Goal: Check status

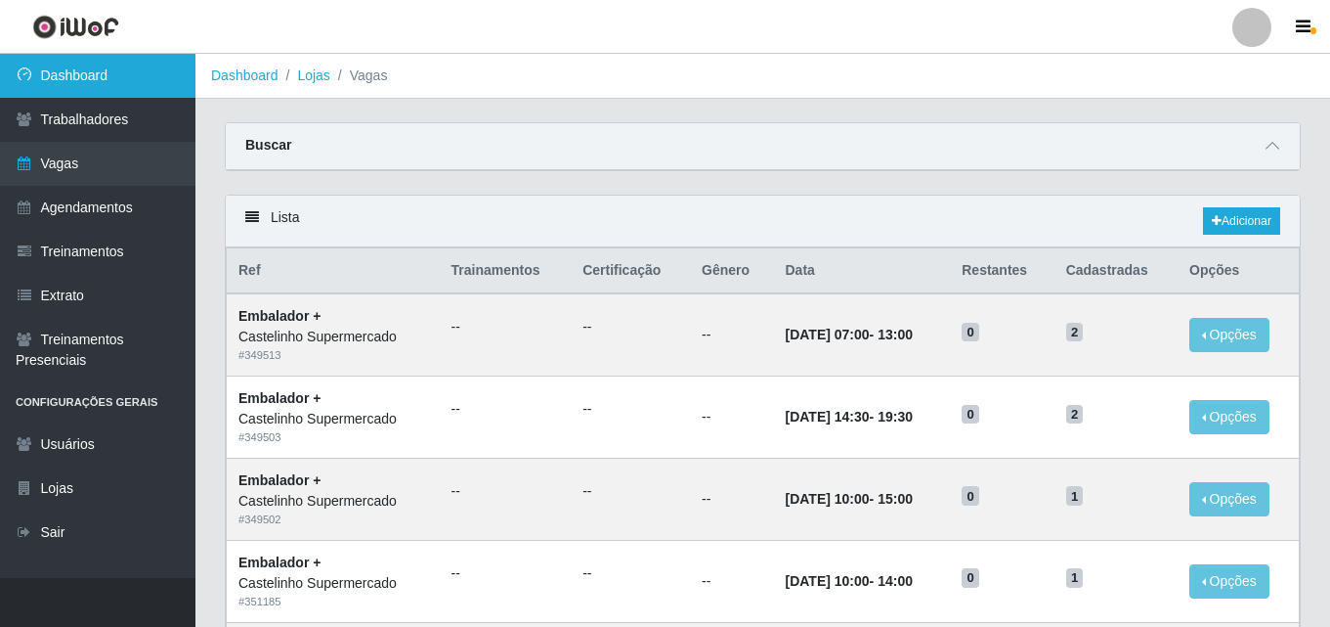
click at [175, 66] on link "Dashboard" at bounding box center [97, 76] width 195 height 44
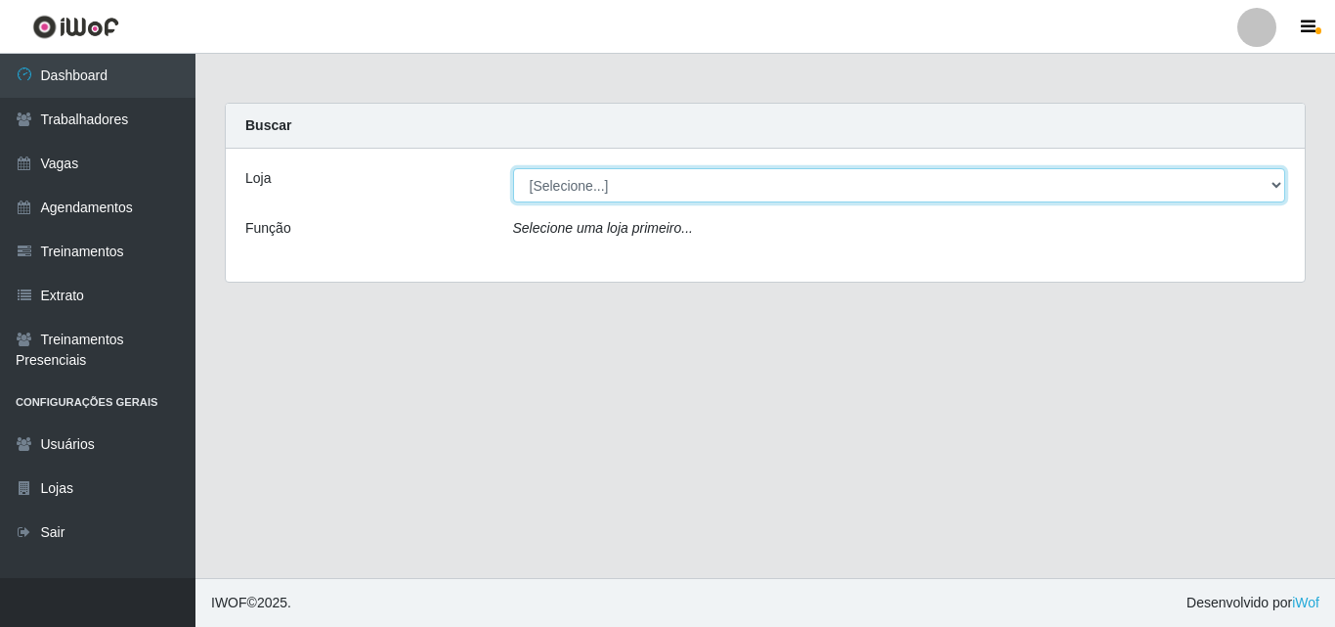
click at [606, 179] on select "[Selecione...] Castelinho Supermercado" at bounding box center [899, 185] width 773 height 34
select select "377"
click at [513, 168] on select "[Selecione...] Castelinho Supermercado" at bounding box center [899, 185] width 773 height 34
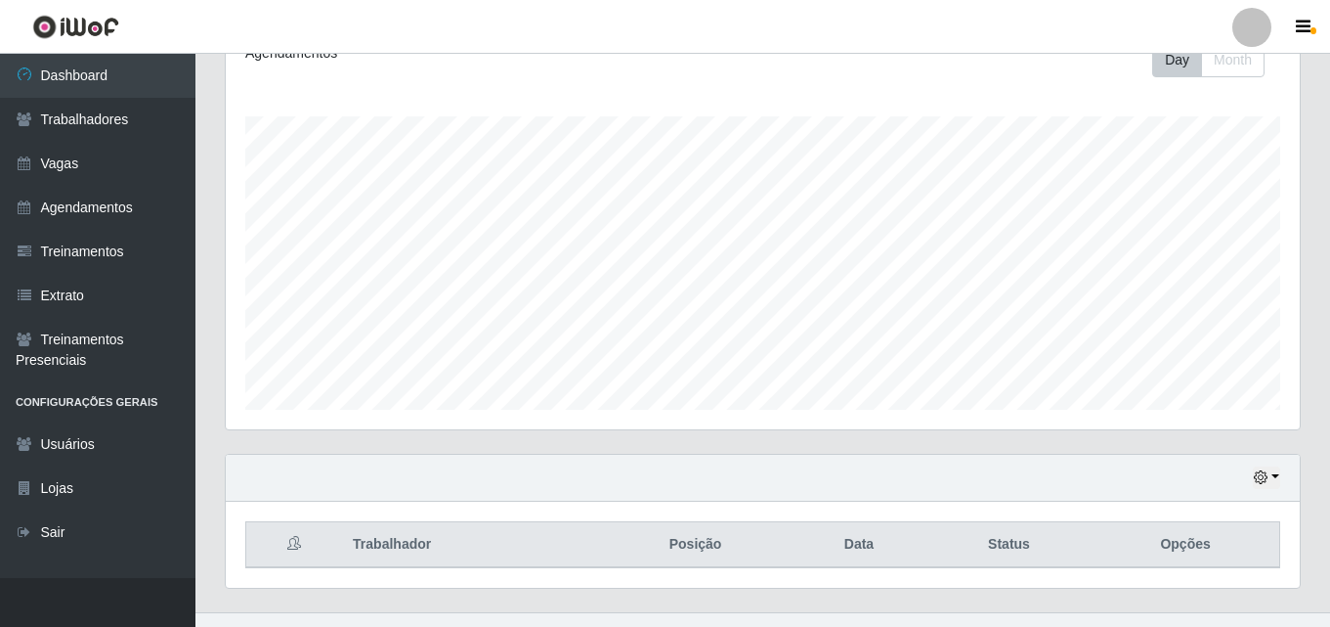
scroll to position [324, 0]
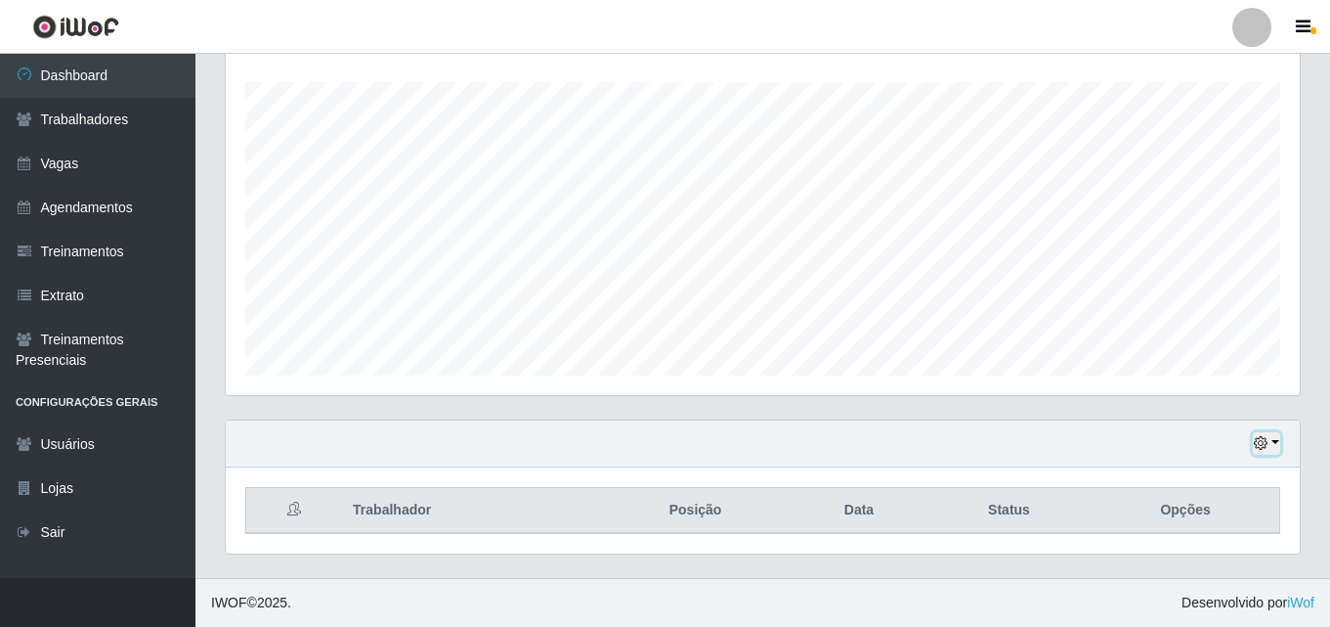
click at [1270, 447] on button "button" at bounding box center [1266, 443] width 27 height 22
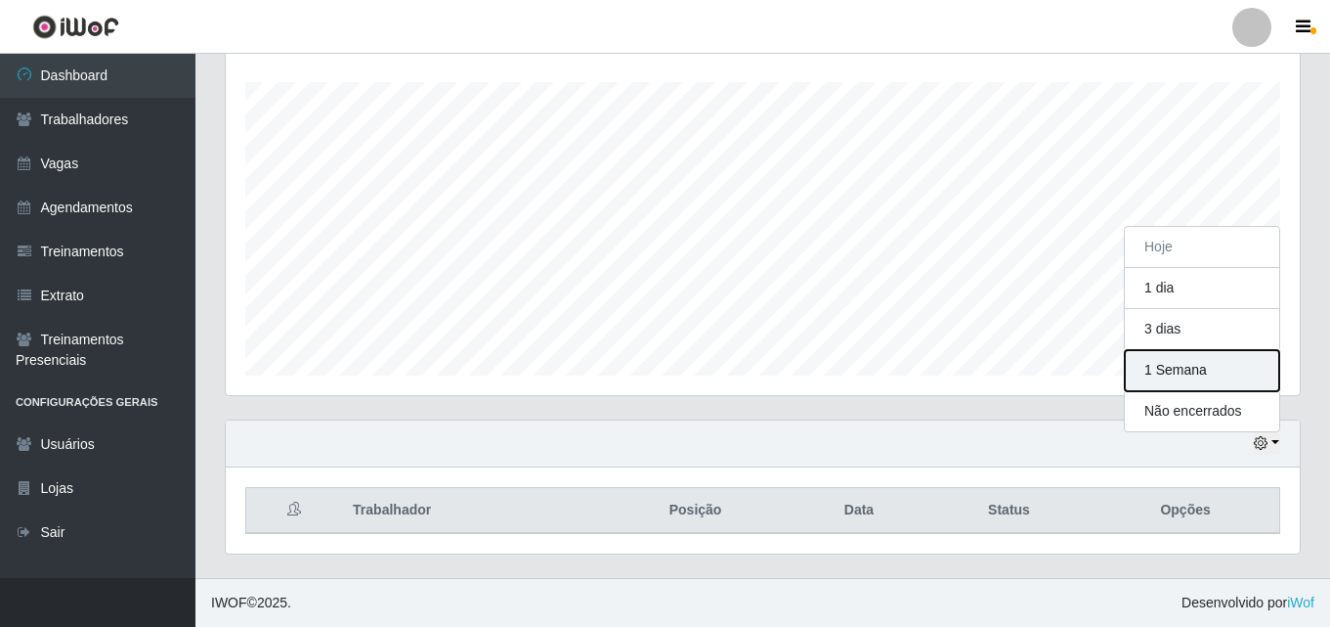
click at [1197, 376] on button "1 Semana" at bounding box center [1202, 370] width 154 height 41
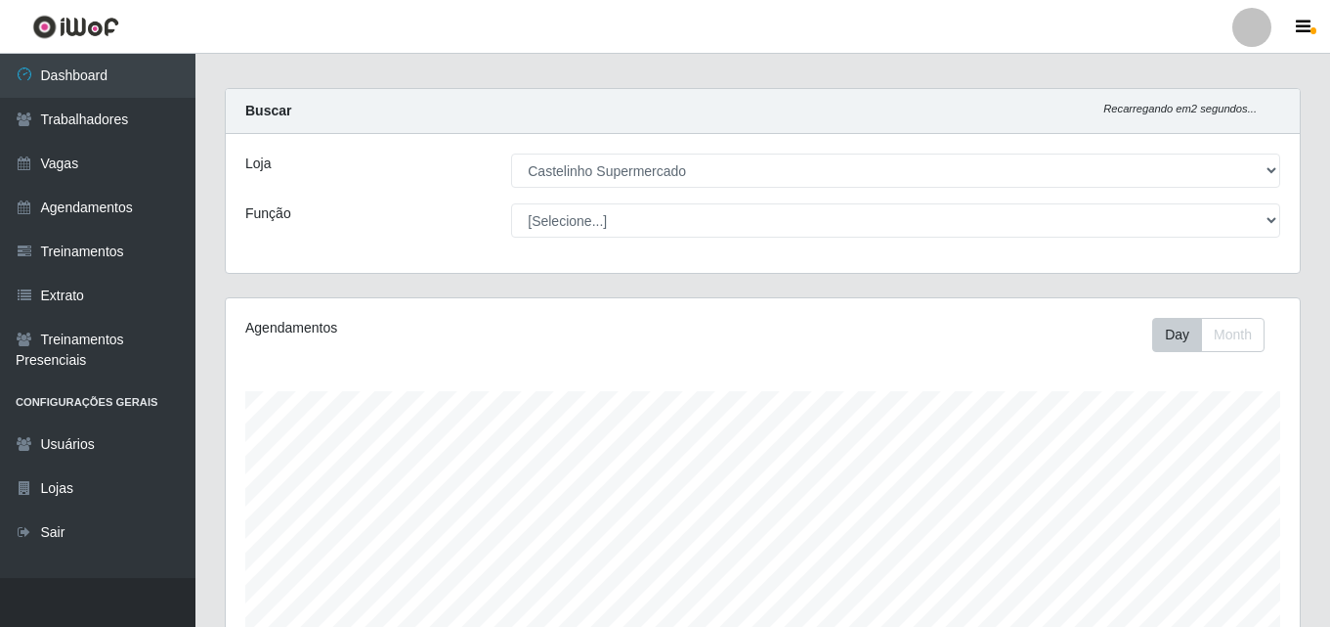
scroll to position [0, 0]
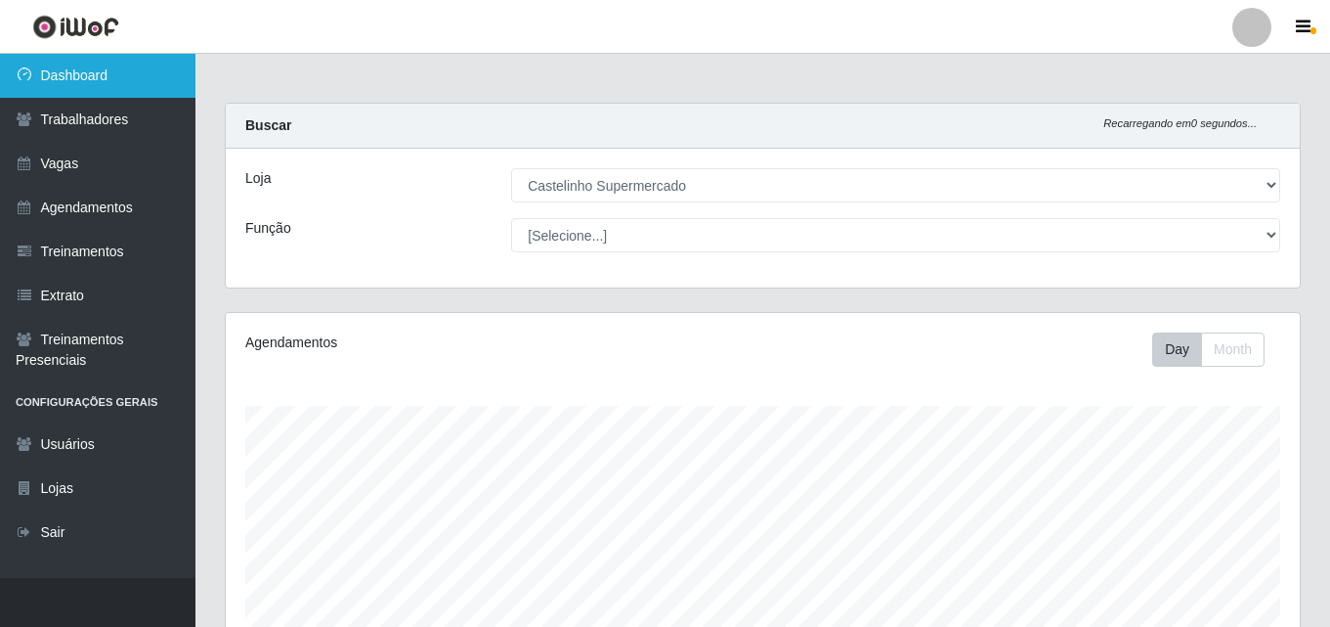
click at [122, 77] on link "Dashboard" at bounding box center [97, 76] width 195 height 44
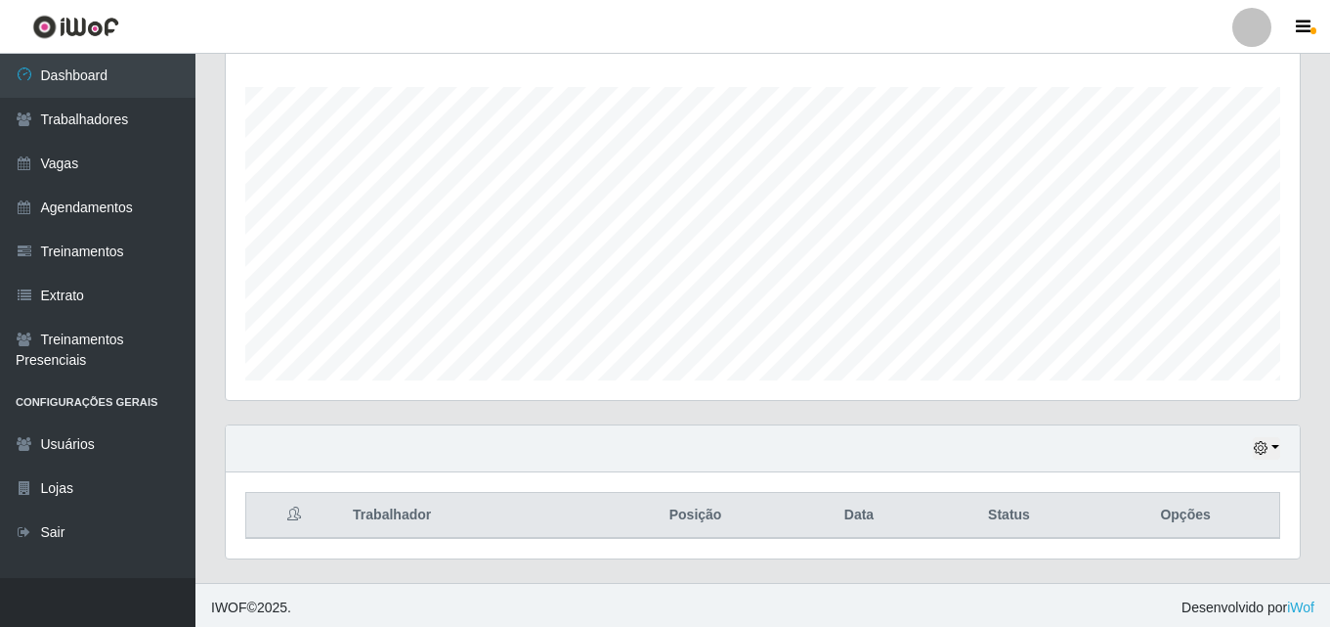
scroll to position [324, 0]
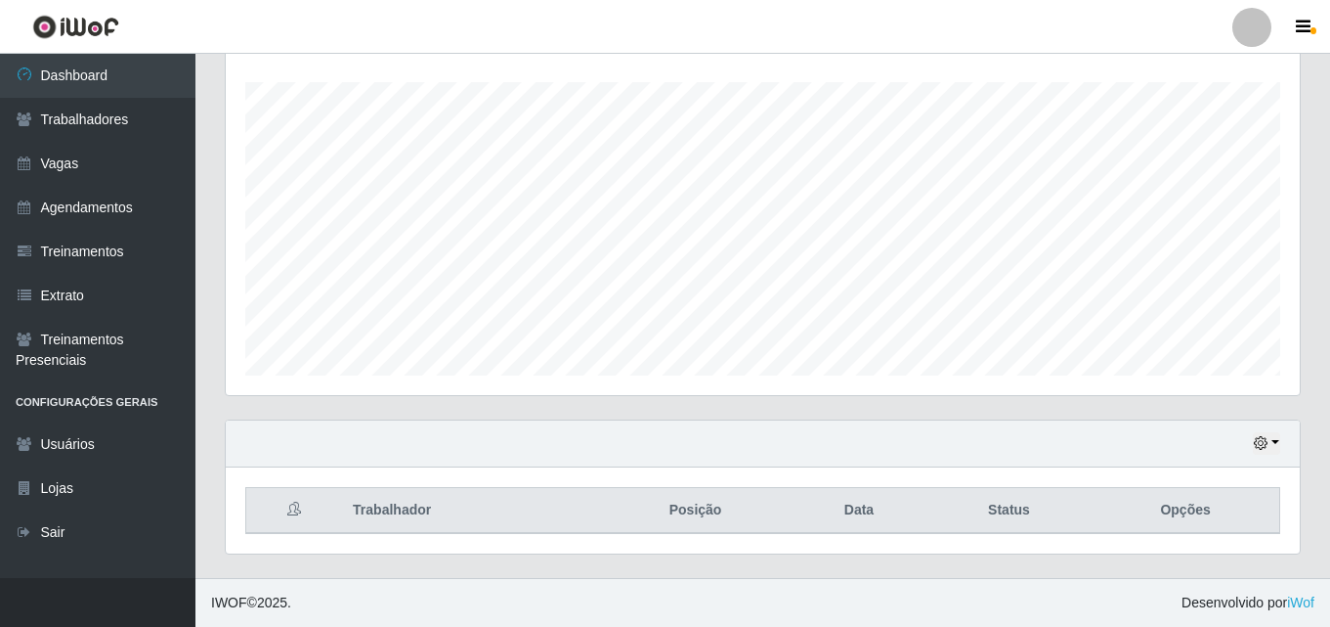
click at [1279, 429] on div "Hoje 1 dia 3 dias 1 Semana Não encerrados" at bounding box center [763, 443] width 1074 height 47
click at [1274, 441] on button "button" at bounding box center [1266, 443] width 27 height 22
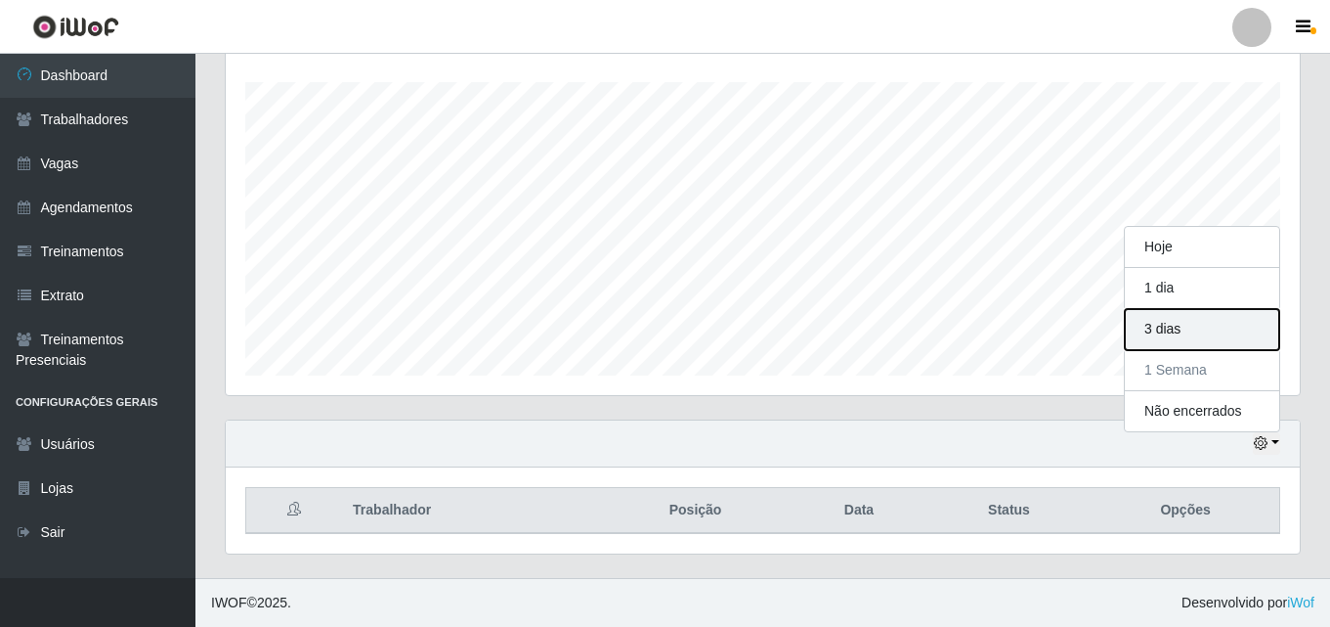
click at [1203, 326] on button "3 dias" at bounding box center [1202, 329] width 154 height 41
